Goal: Check status: Check status

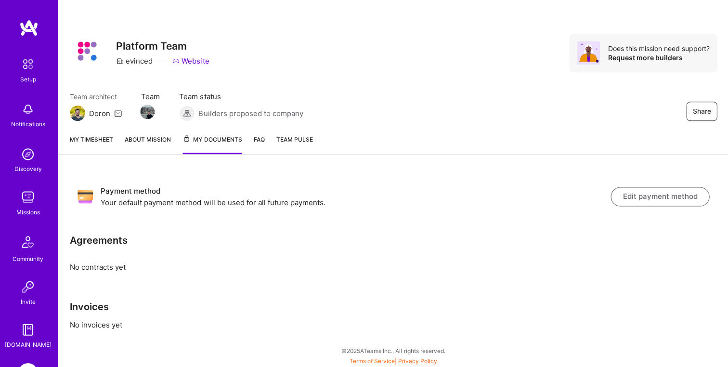
click at [152, 144] on link "About Mission" at bounding box center [148, 144] width 46 height 20
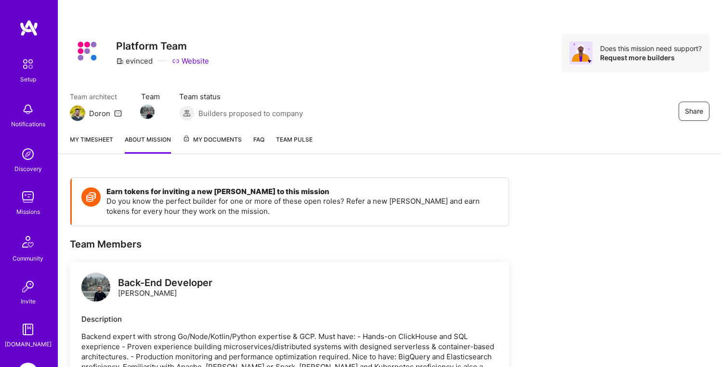
click at [208, 145] on span "My Documents" at bounding box center [211, 139] width 59 height 11
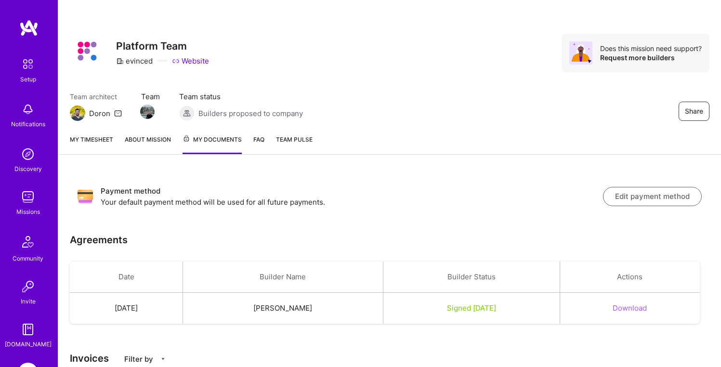
scroll to position [150, 0]
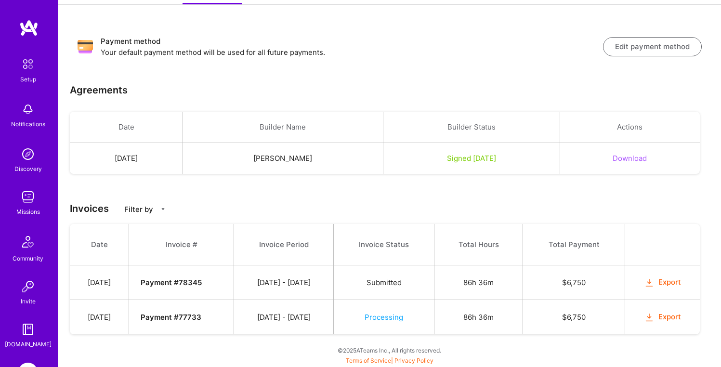
click at [400, 319] on span "Processing" at bounding box center [383, 316] width 39 height 9
click at [396, 320] on span "Processing" at bounding box center [383, 316] width 39 height 9
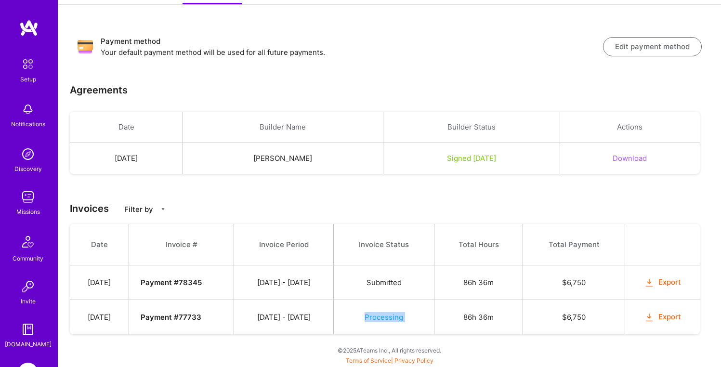
click at [396, 320] on span "Processing" at bounding box center [383, 316] width 39 height 9
click at [391, 323] on td "Processing" at bounding box center [384, 317] width 101 height 35
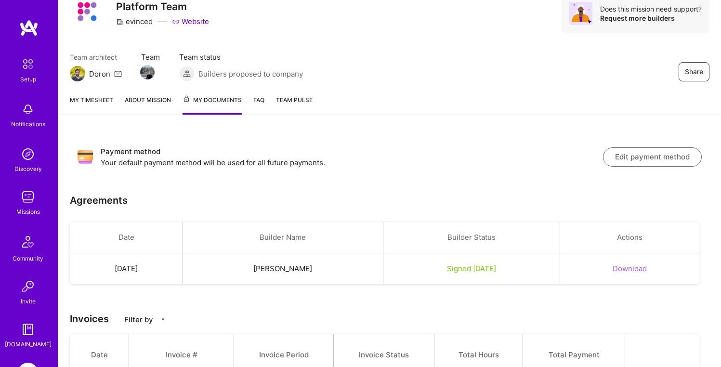
scroll to position [34, 0]
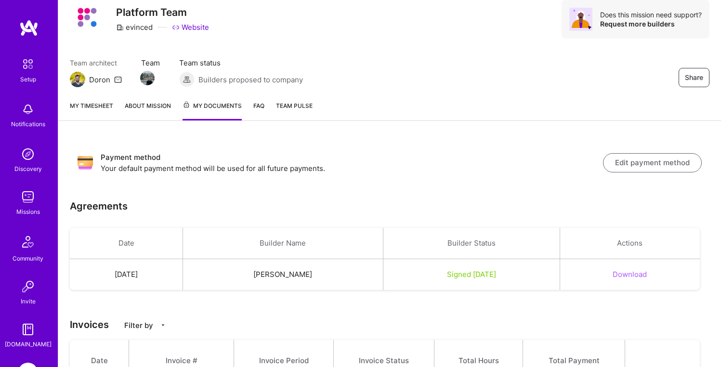
click at [648, 160] on button "Edit payment method" at bounding box center [652, 162] width 99 height 19
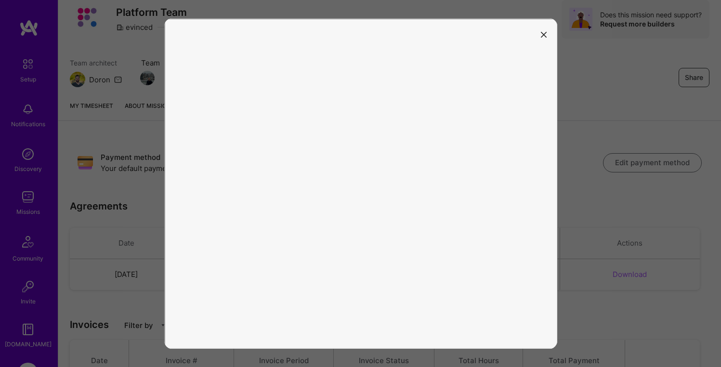
click at [544, 32] on icon "modal" at bounding box center [544, 35] width 6 height 6
